Goal: Task Accomplishment & Management: Manage account settings

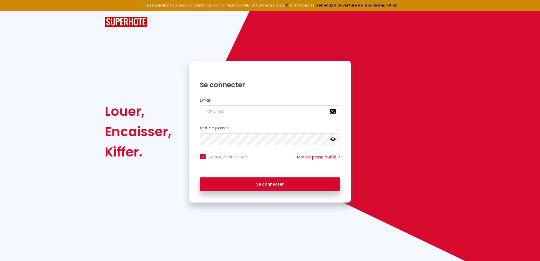
checkbox input "true"
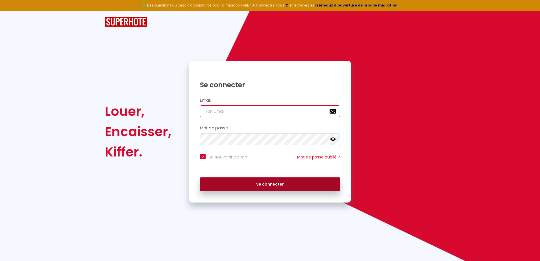
type input "[EMAIL_ADDRESS][DOMAIN_NAME]"
click at [271, 184] on button "Se connecter" at bounding box center [270, 184] width 140 height 14
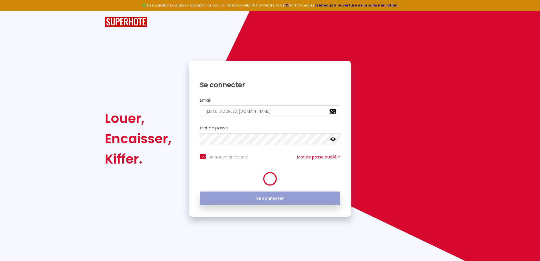
checkbox input "true"
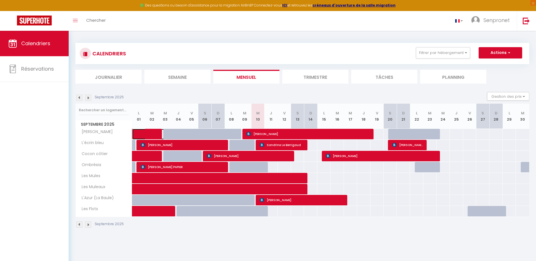
click at [141, 131] on span at bounding box center [154, 134] width 26 height 11
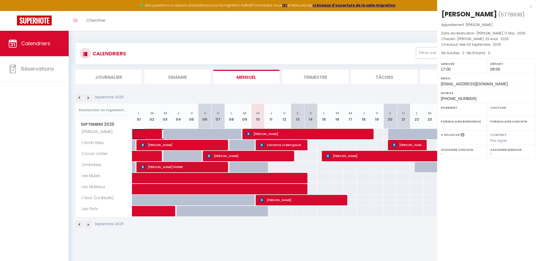
select select "OK"
select select "KO"
select select "1"
select select "0"
select select "1"
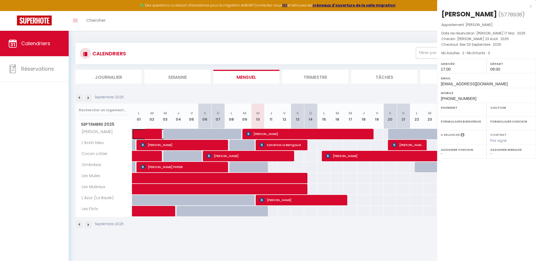
select select
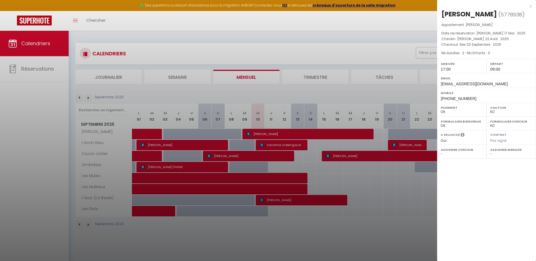
click at [156, 132] on div at bounding box center [268, 130] width 536 height 261
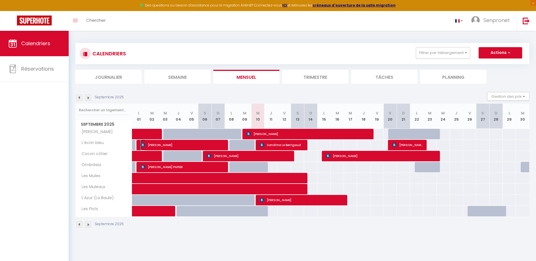
click at [150, 143] on span "[PERSON_NAME]" at bounding box center [183, 144] width 84 height 11
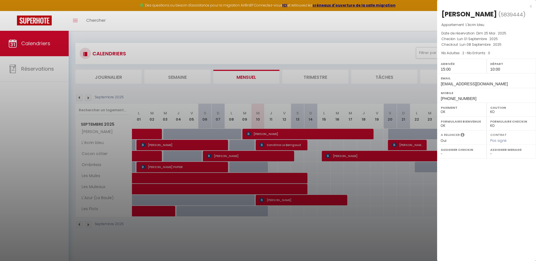
click at [392, 179] on div at bounding box center [268, 130] width 536 height 261
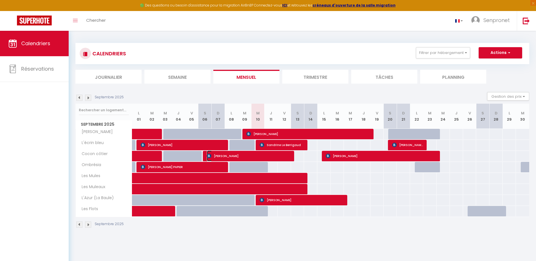
click at [277, 155] on span "[PERSON_NAME]" at bounding box center [249, 155] width 84 height 11
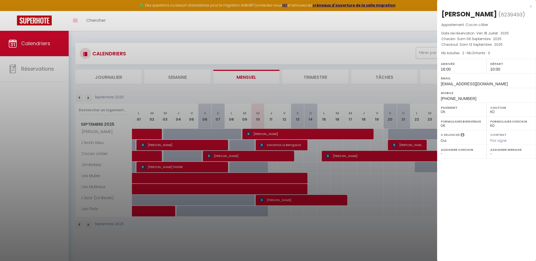
click at [277, 154] on div at bounding box center [268, 130] width 536 height 261
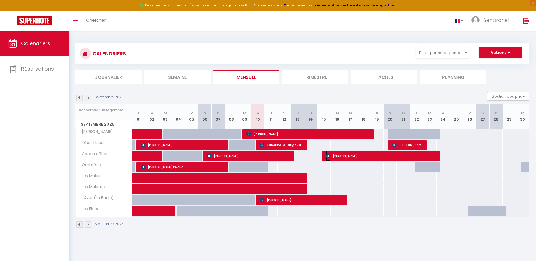
click at [334, 156] on span "[PERSON_NAME]" at bounding box center [381, 155] width 111 height 11
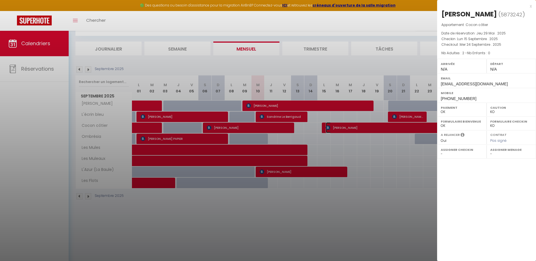
scroll to position [31, 0]
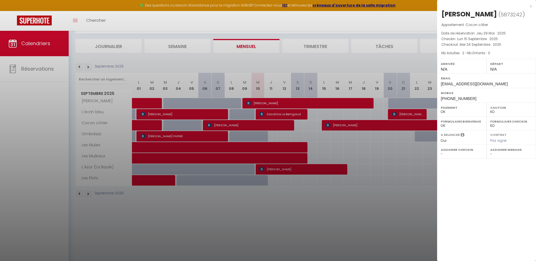
click at [381, 182] on div at bounding box center [268, 130] width 536 height 261
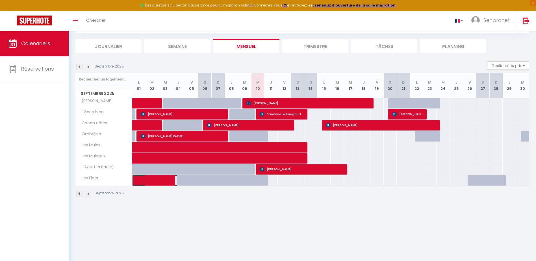
click at [144, 180] on span at bounding box center [160, 180] width 39 height 11
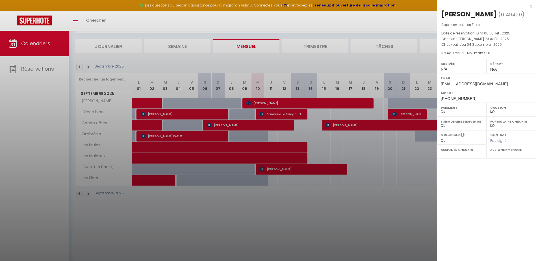
click at [394, 176] on div at bounding box center [268, 130] width 536 height 261
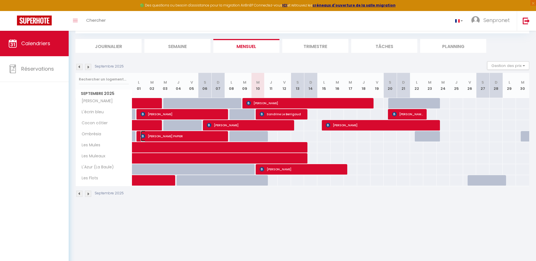
click at [223, 133] on span "[PERSON_NAME] PAPIER" at bounding box center [183, 136] width 84 height 11
select select "1"
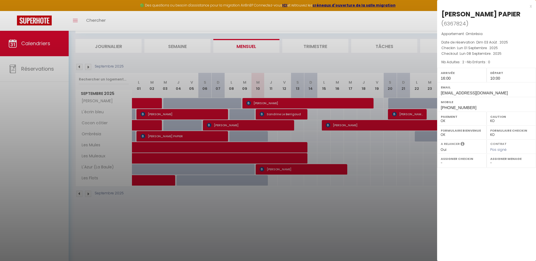
click at [216, 137] on div at bounding box center [268, 130] width 536 height 261
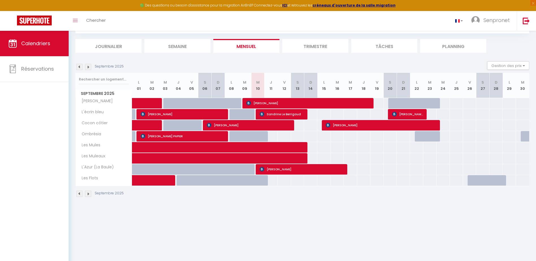
scroll to position [0, 0]
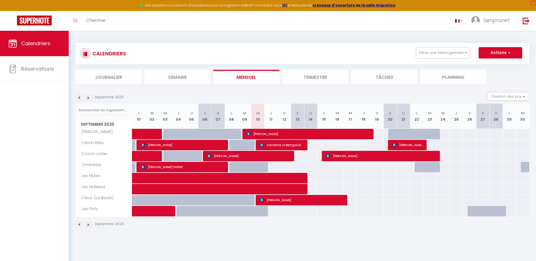
click at [236, 75] on li "Mensuel" at bounding box center [246, 77] width 66 height 14
click at [79, 98] on img at bounding box center [79, 98] width 6 height 6
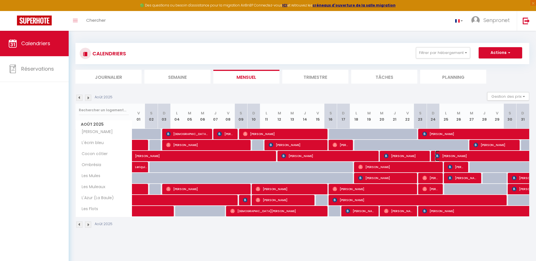
click at [478, 154] on span "[PERSON_NAME]" at bounding box center [500, 155] width 130 height 11
select select "35639"
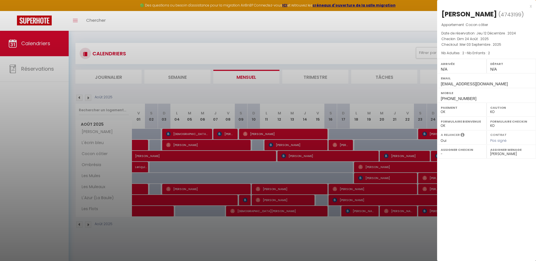
click at [433, 157] on div at bounding box center [268, 130] width 536 height 261
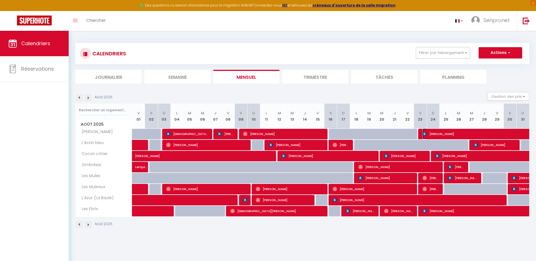
click at [495, 132] on span "[PERSON_NAME]" at bounding box center [493, 133] width 143 height 11
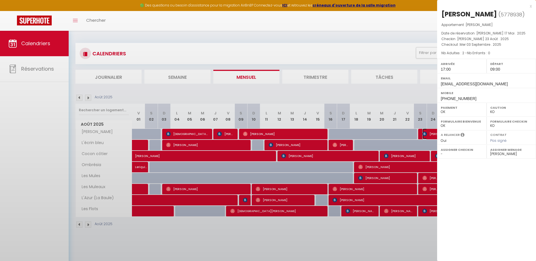
select select "1"
select select
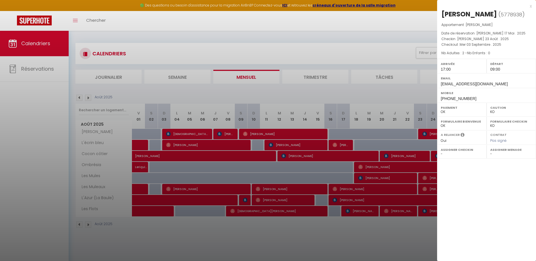
click at [430, 134] on div at bounding box center [268, 130] width 536 height 261
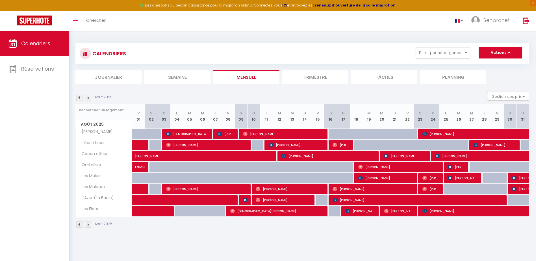
click at [89, 97] on img at bounding box center [88, 98] width 6 height 6
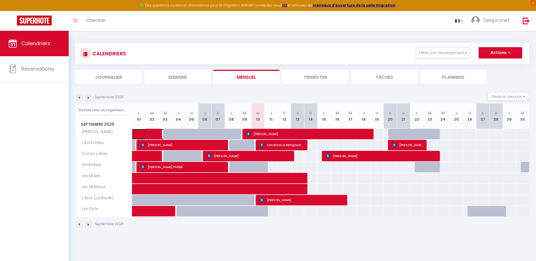
click at [141, 134] on span at bounding box center [154, 134] width 26 height 11
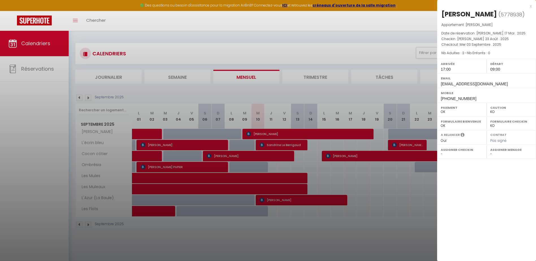
click at [141, 134] on div at bounding box center [268, 130] width 536 height 261
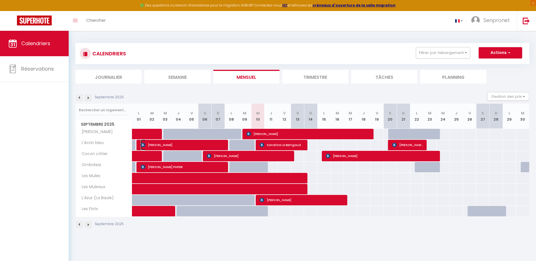
click at [217, 143] on span "[PERSON_NAME]" at bounding box center [183, 144] width 84 height 11
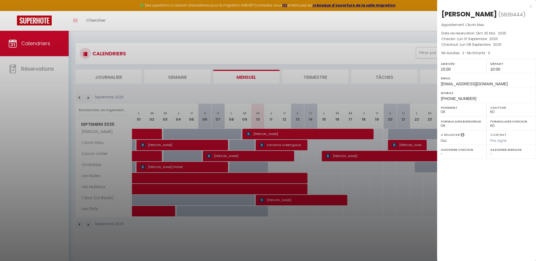
click at [217, 143] on div at bounding box center [268, 130] width 536 height 261
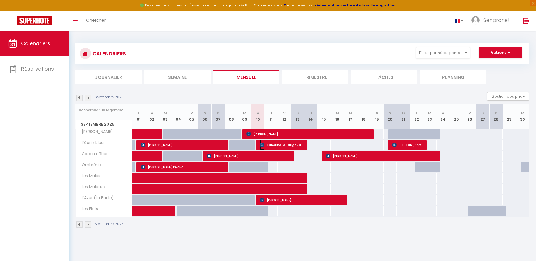
click at [261, 145] on img at bounding box center [261, 145] width 5 height 5
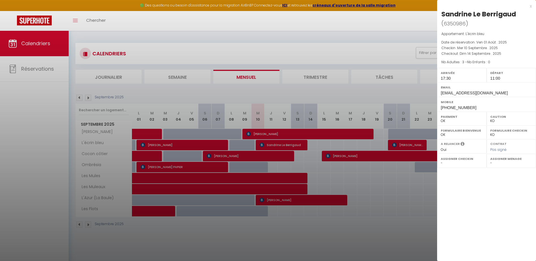
click at [265, 145] on div at bounding box center [268, 130] width 536 height 261
